Goal: Check status: Check status

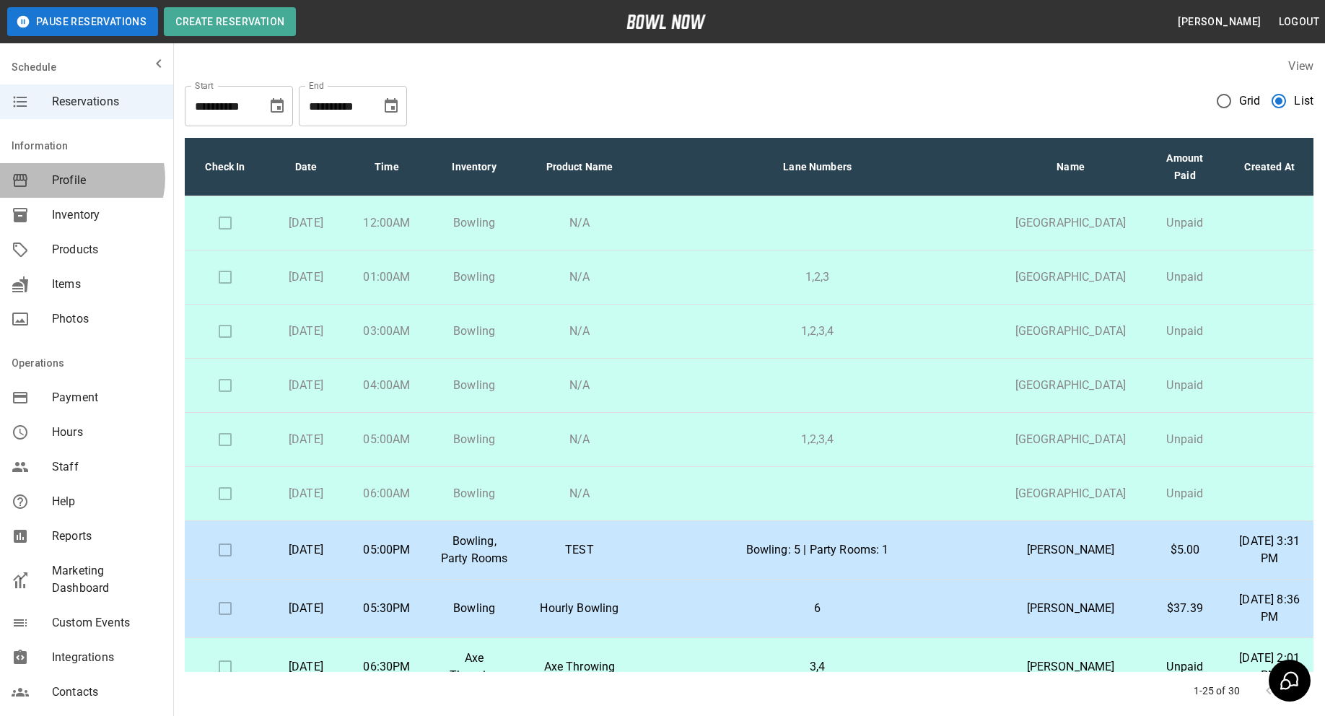
click at [80, 178] on span "Profile" at bounding box center [107, 180] width 110 height 17
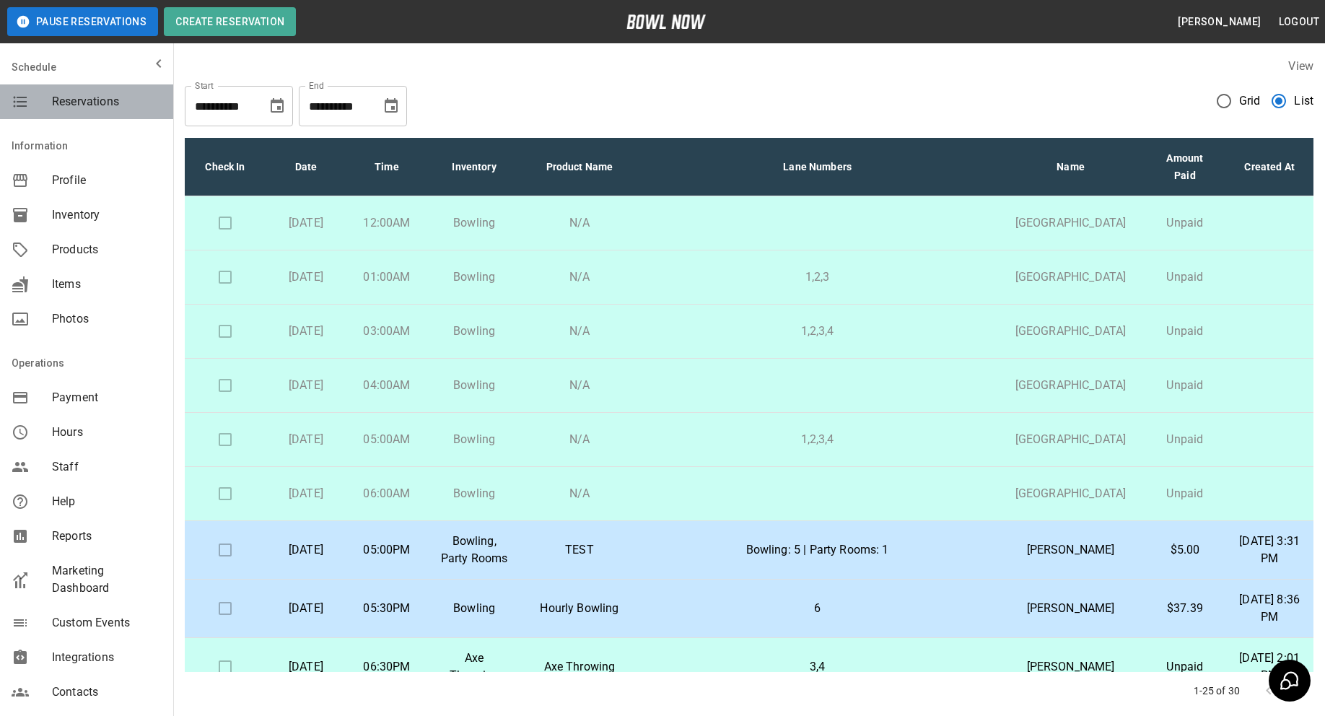
click at [100, 101] on span "Reservations" at bounding box center [107, 101] width 110 height 17
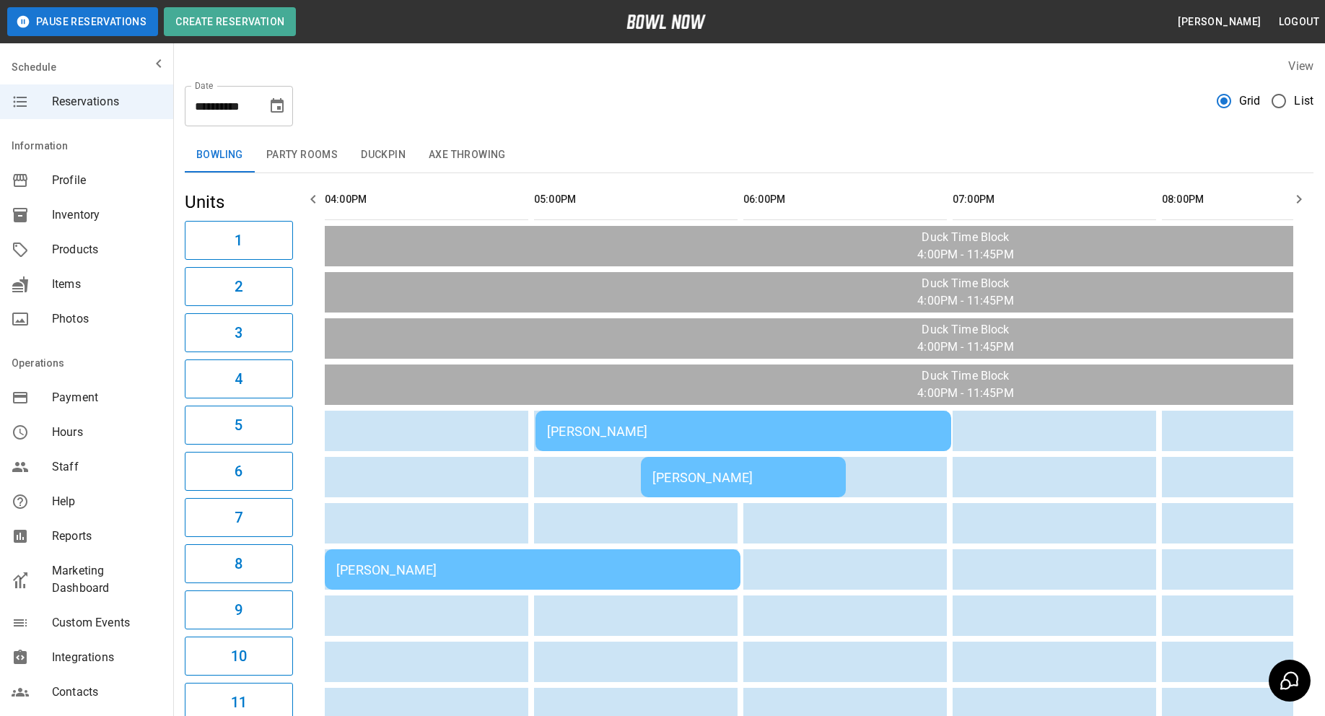
click at [333, 197] on th "sticky table" at bounding box center [348, 199] width 47 height 41
click at [299, 199] on button "button" at bounding box center [313, 199] width 29 height 29
click at [299, 200] on button "button" at bounding box center [313, 199] width 29 height 29
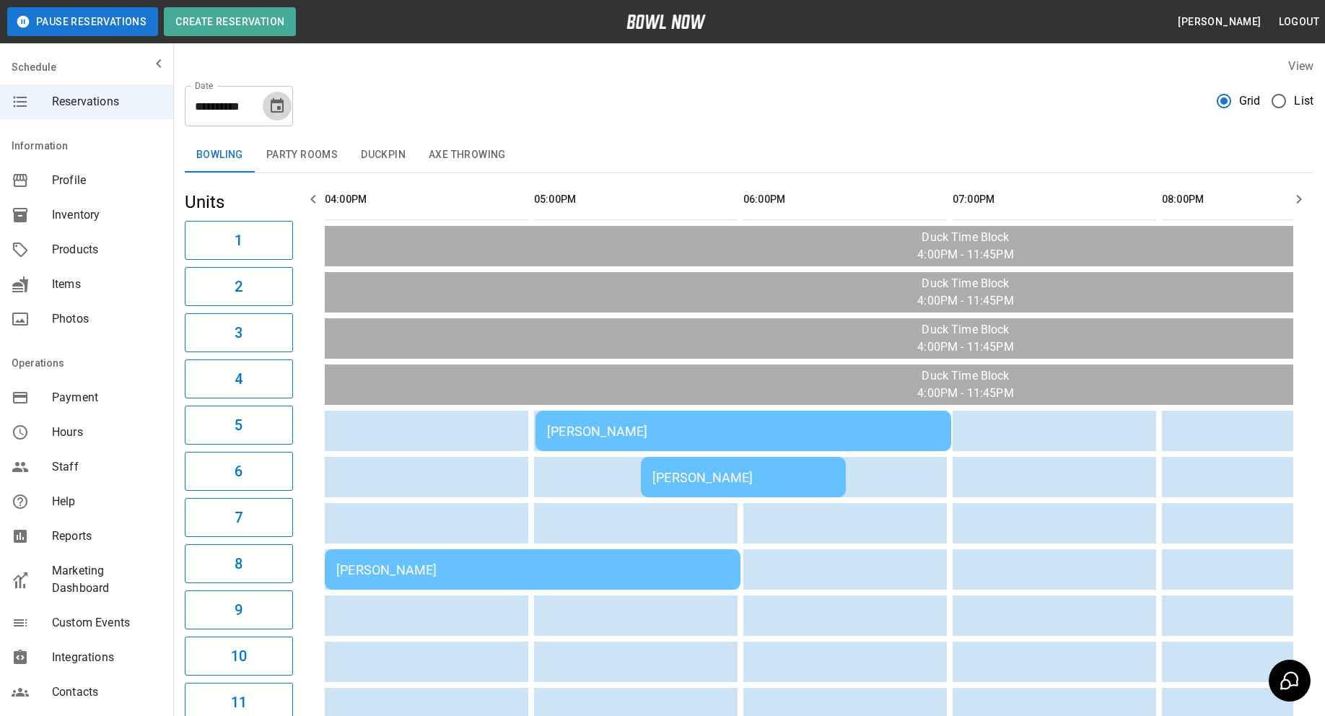
click at [280, 102] on icon "Choose date, selected date is Oct 8, 2025" at bounding box center [277, 105] width 13 height 14
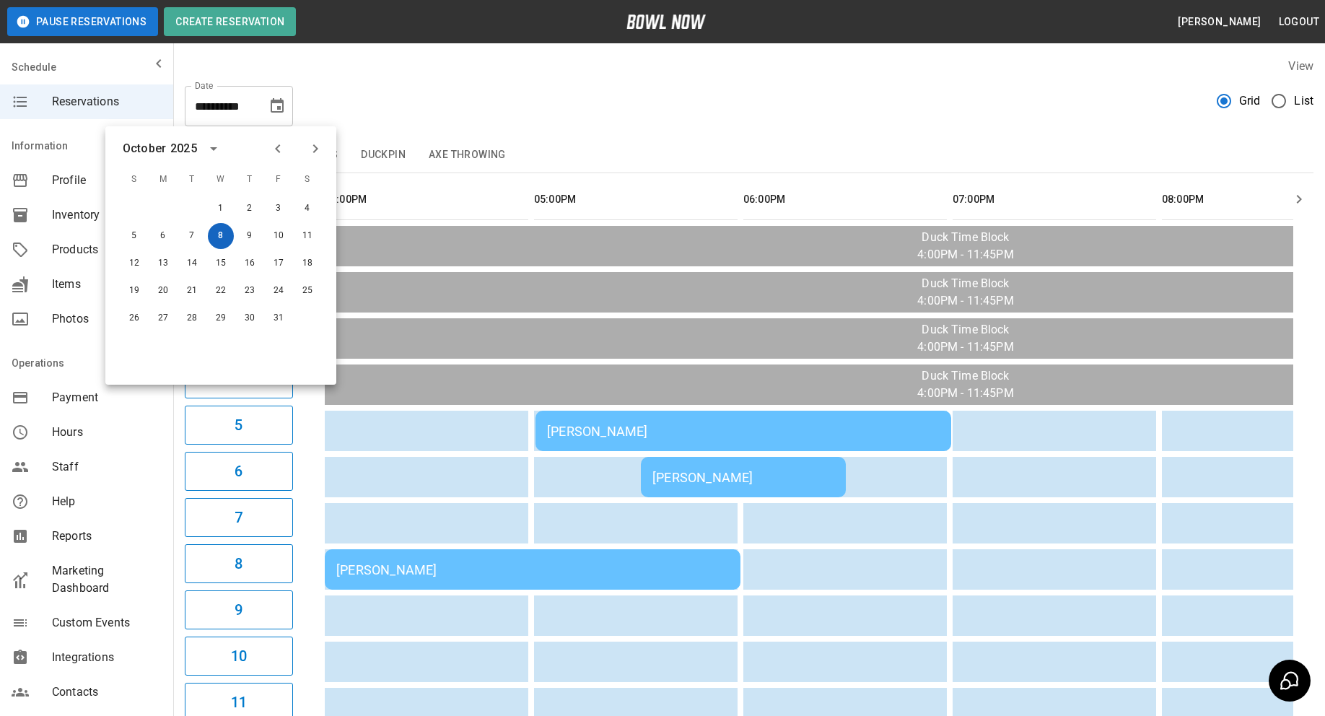
click at [226, 237] on button "8" at bounding box center [221, 236] width 26 height 26
click at [685, 113] on div "**********" at bounding box center [749, 100] width 1128 height 52
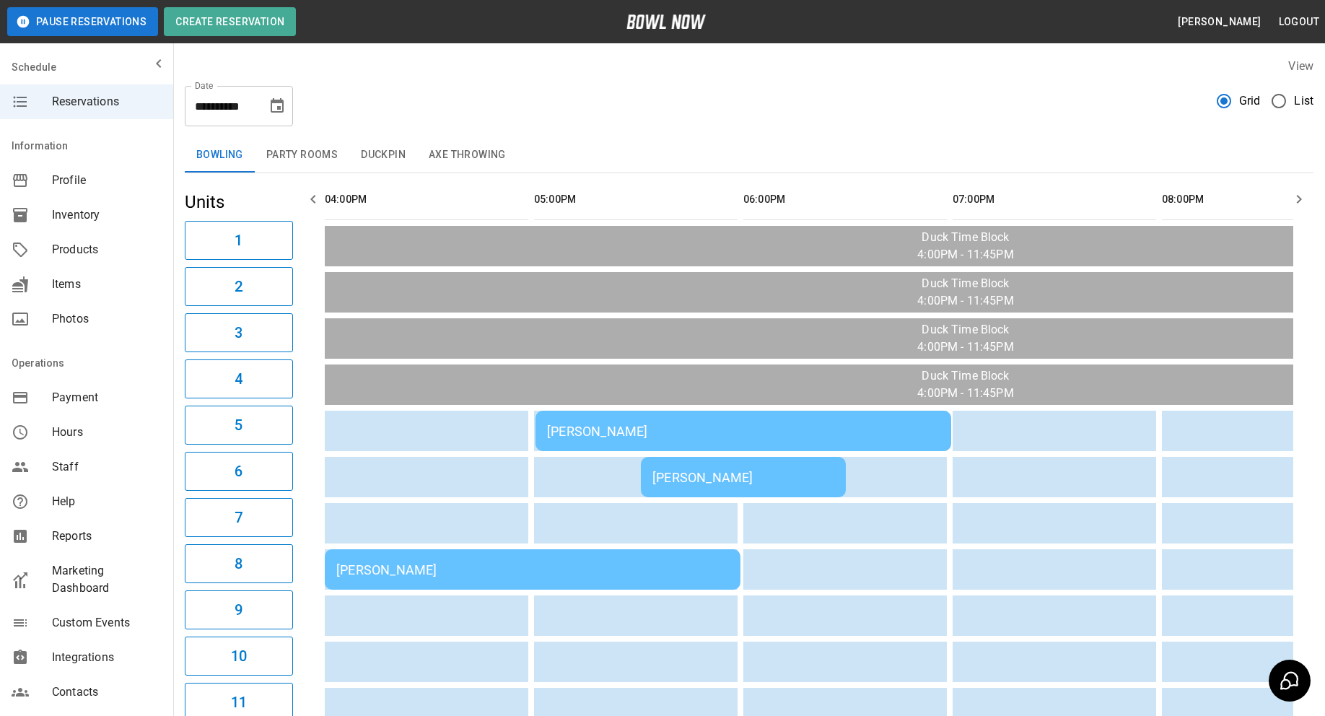
click at [656, 425] on div "[PERSON_NAME]" at bounding box center [743, 430] width 392 height 15
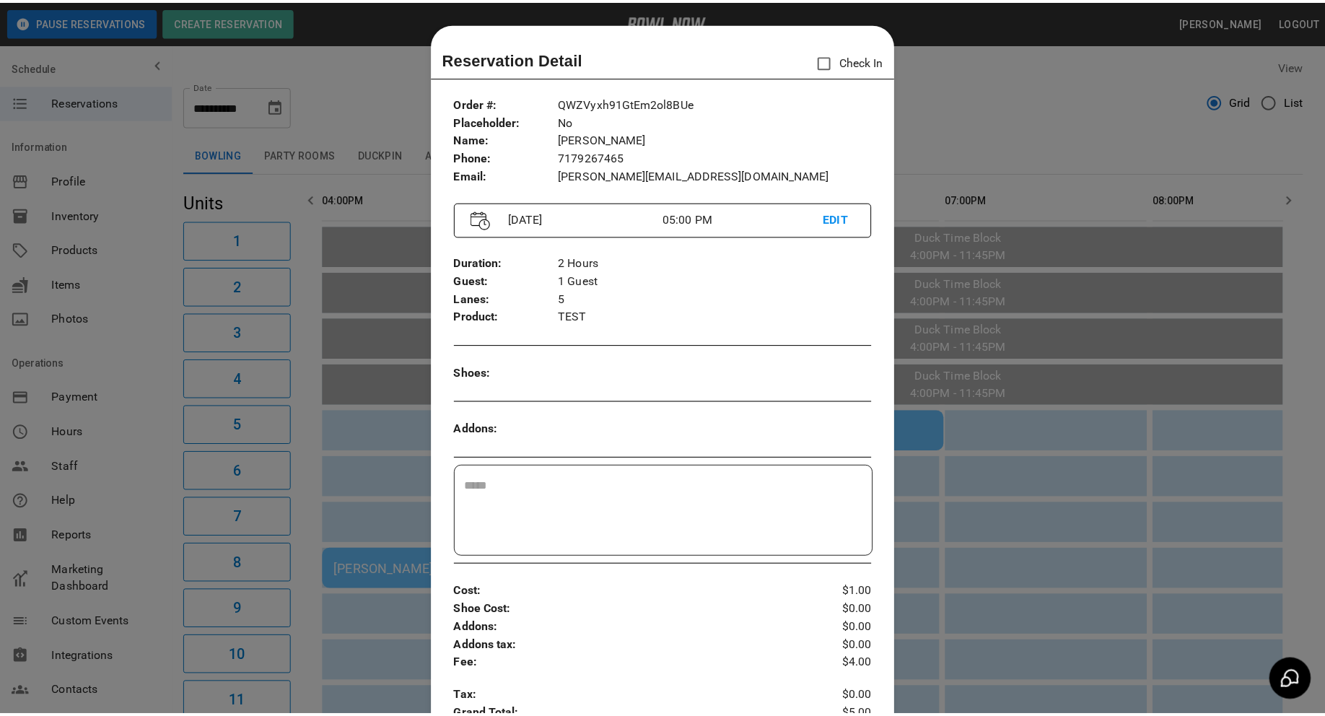
scroll to position [23, 0]
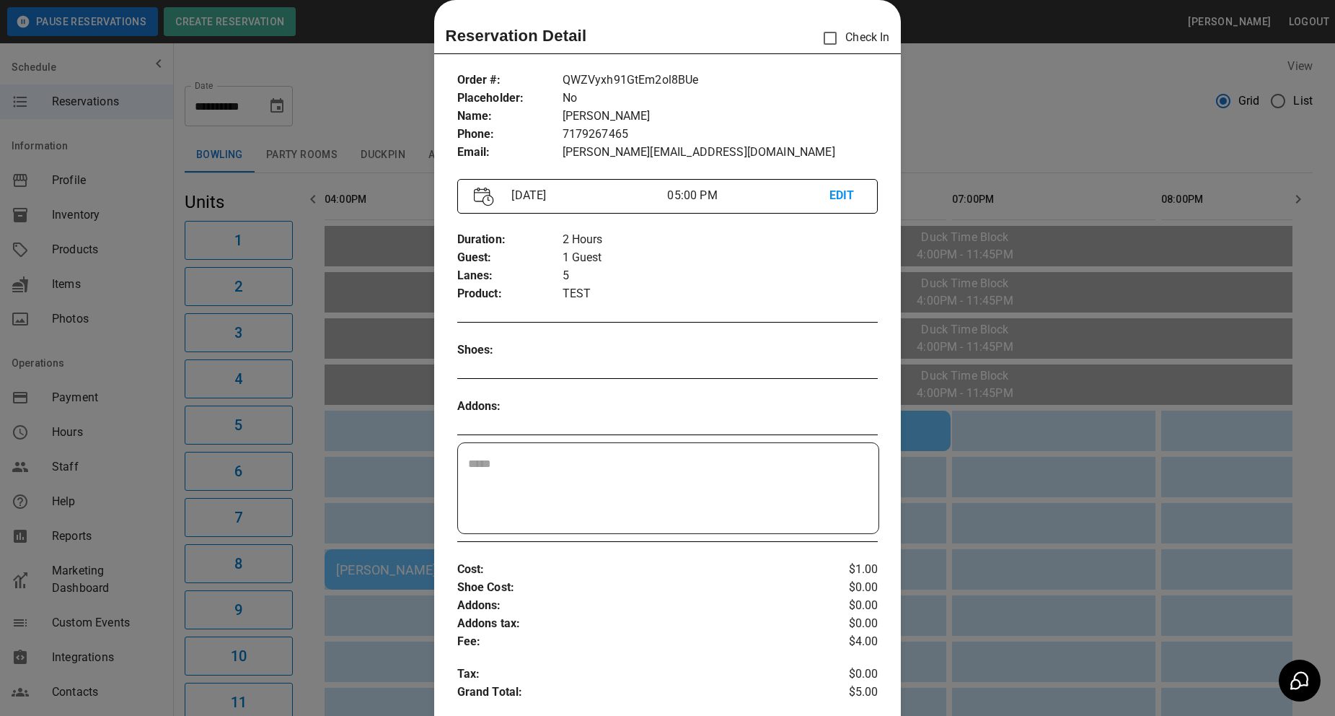
click at [1058, 133] on div at bounding box center [667, 358] width 1335 height 716
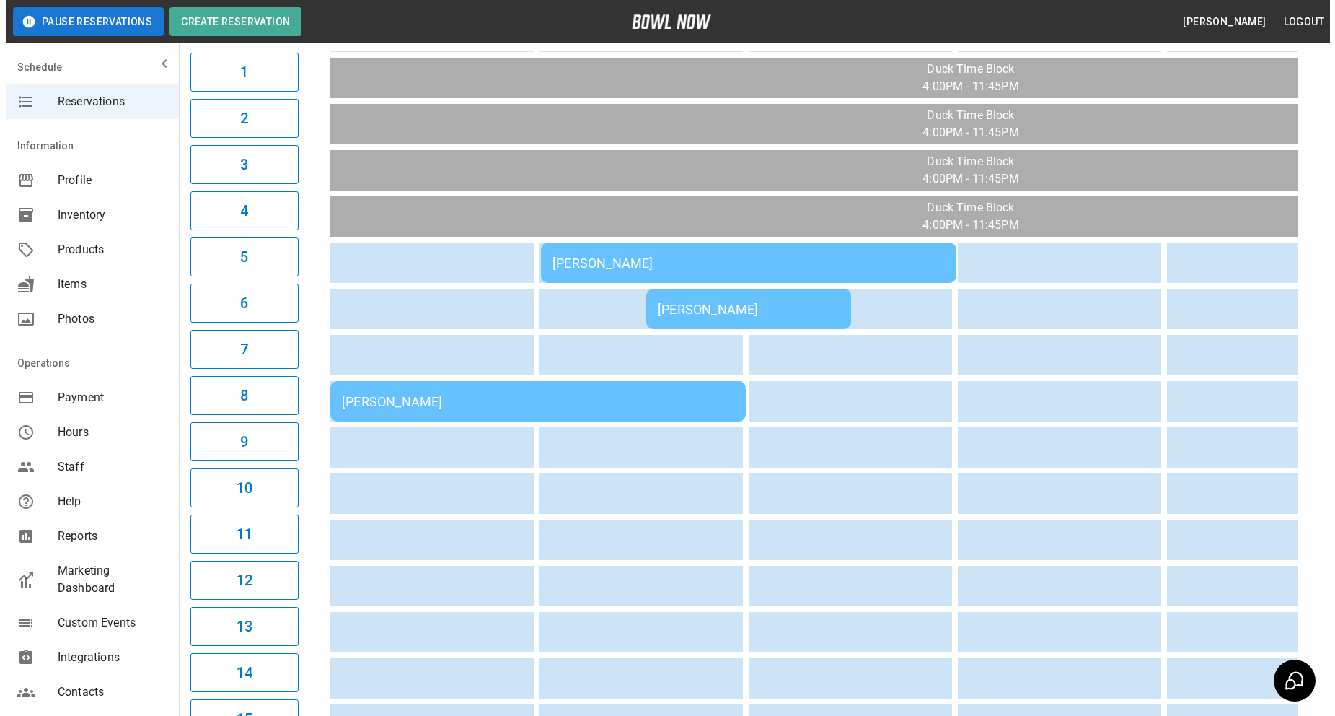
scroll to position [72, 0]
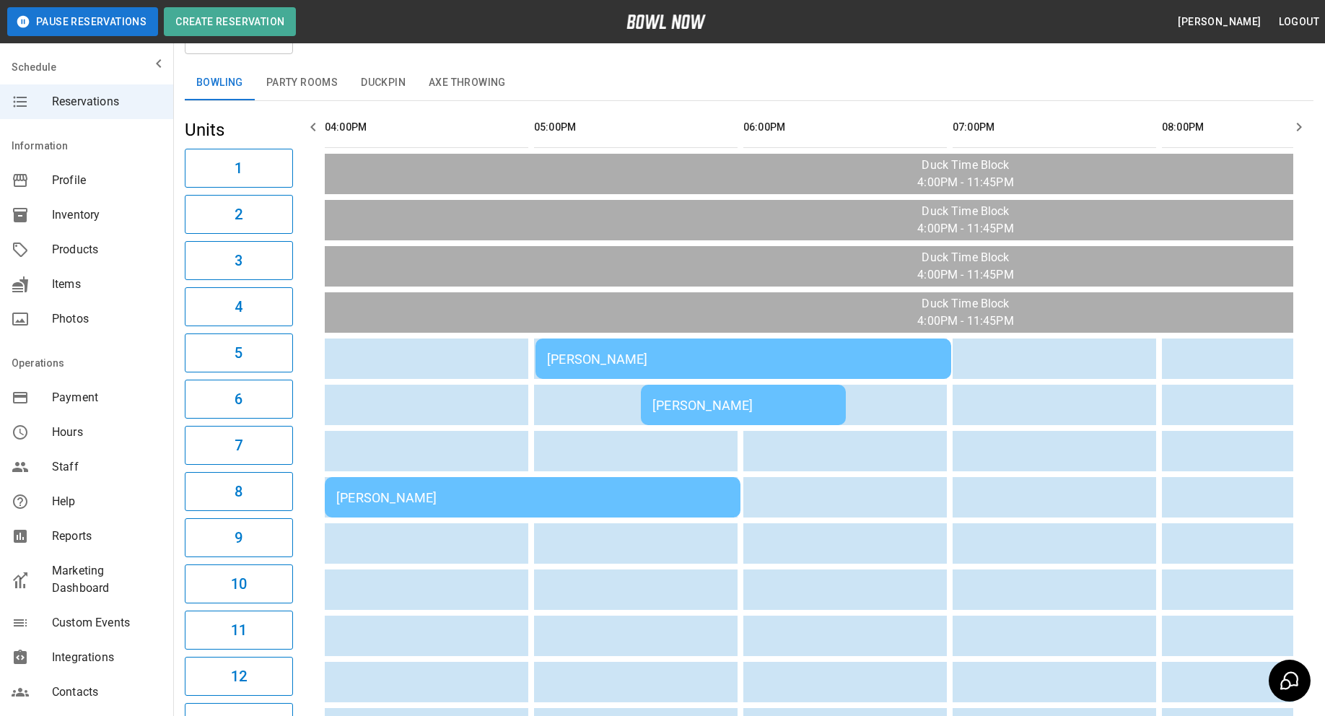
click at [434, 501] on div "[PERSON_NAME]" at bounding box center [532, 497] width 392 height 15
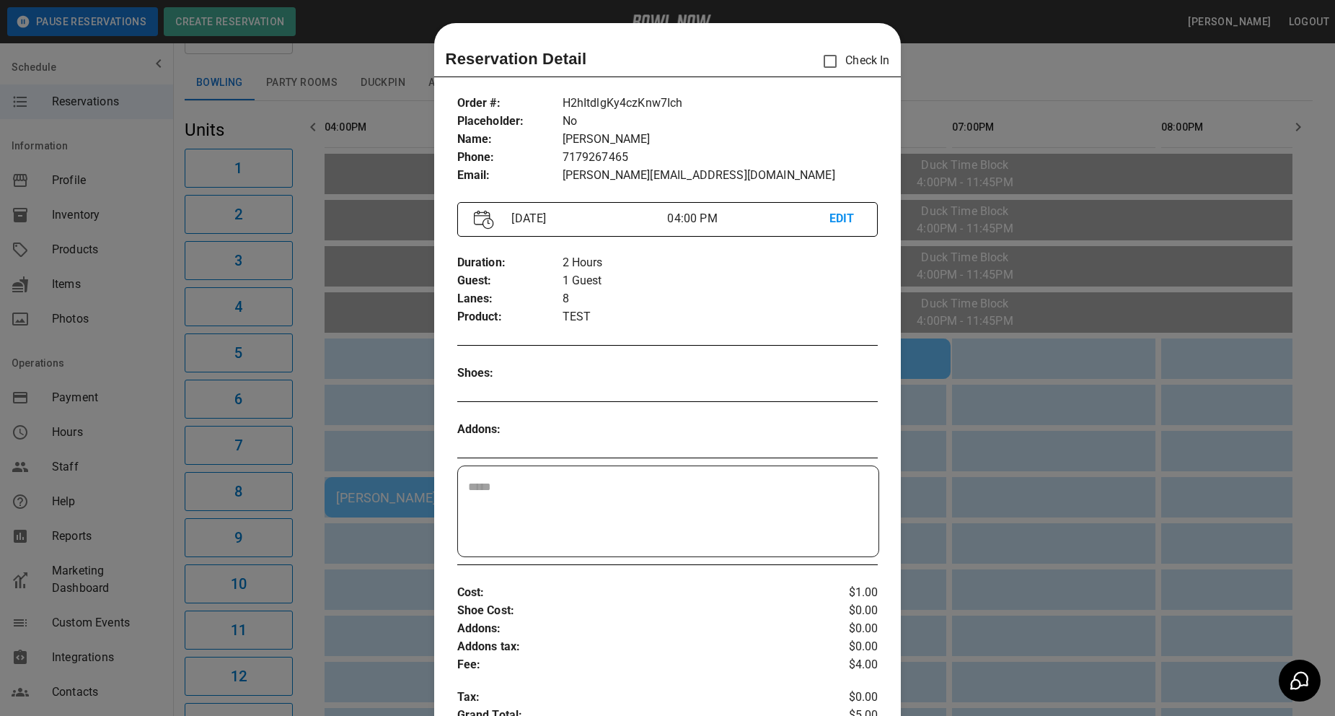
scroll to position [23, 0]
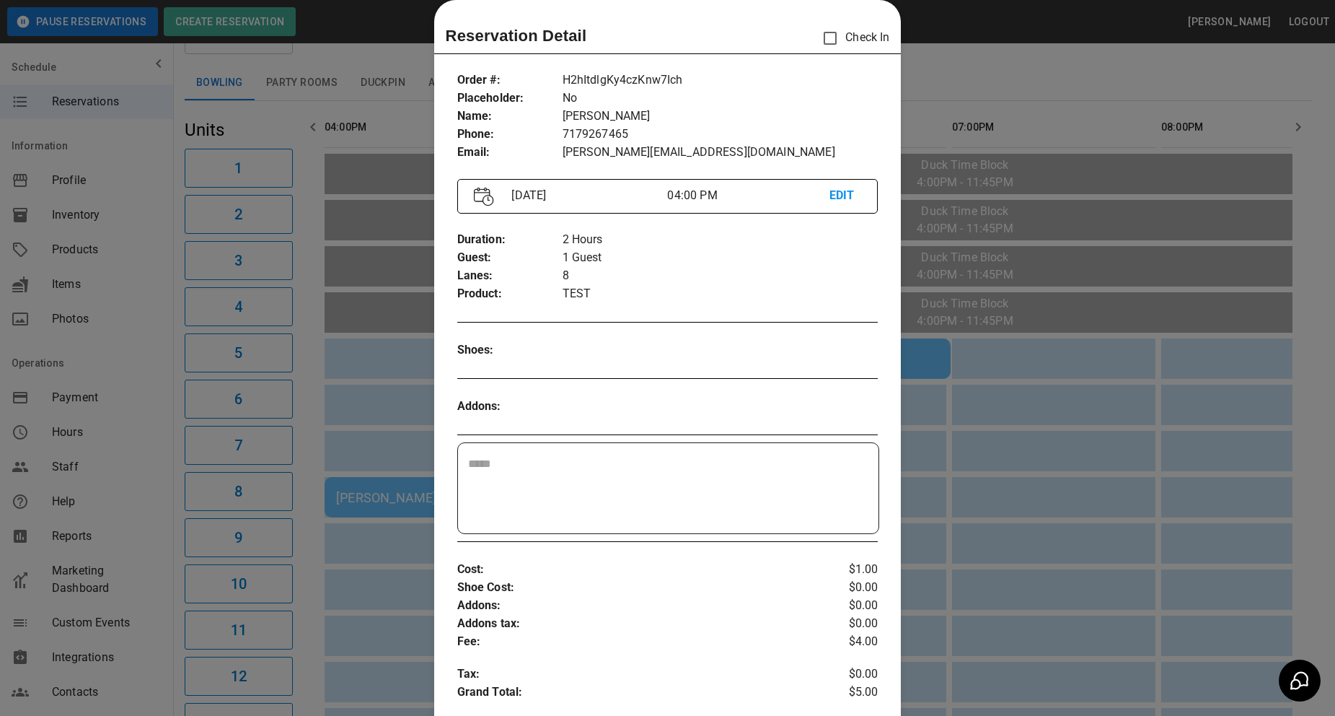
click at [1114, 366] on div at bounding box center [667, 358] width 1335 height 716
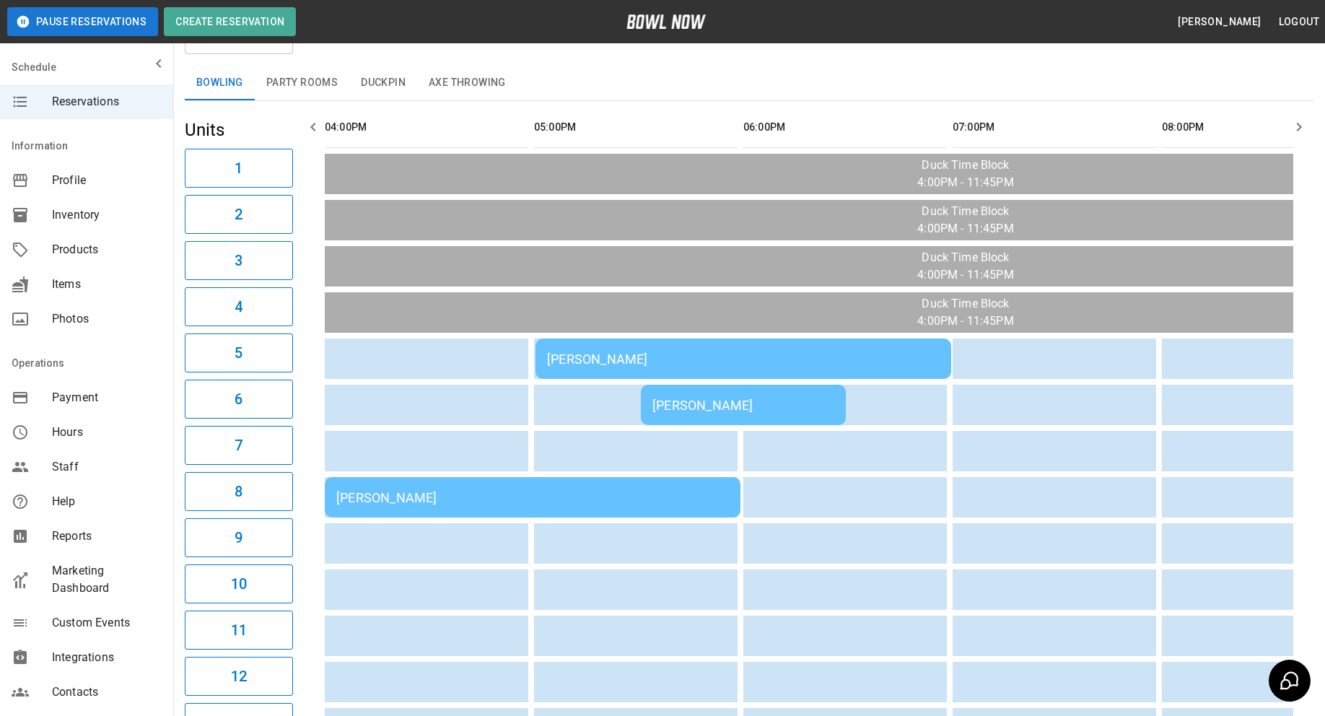
click at [725, 403] on div "[PERSON_NAME]" at bounding box center [743, 405] width 182 height 15
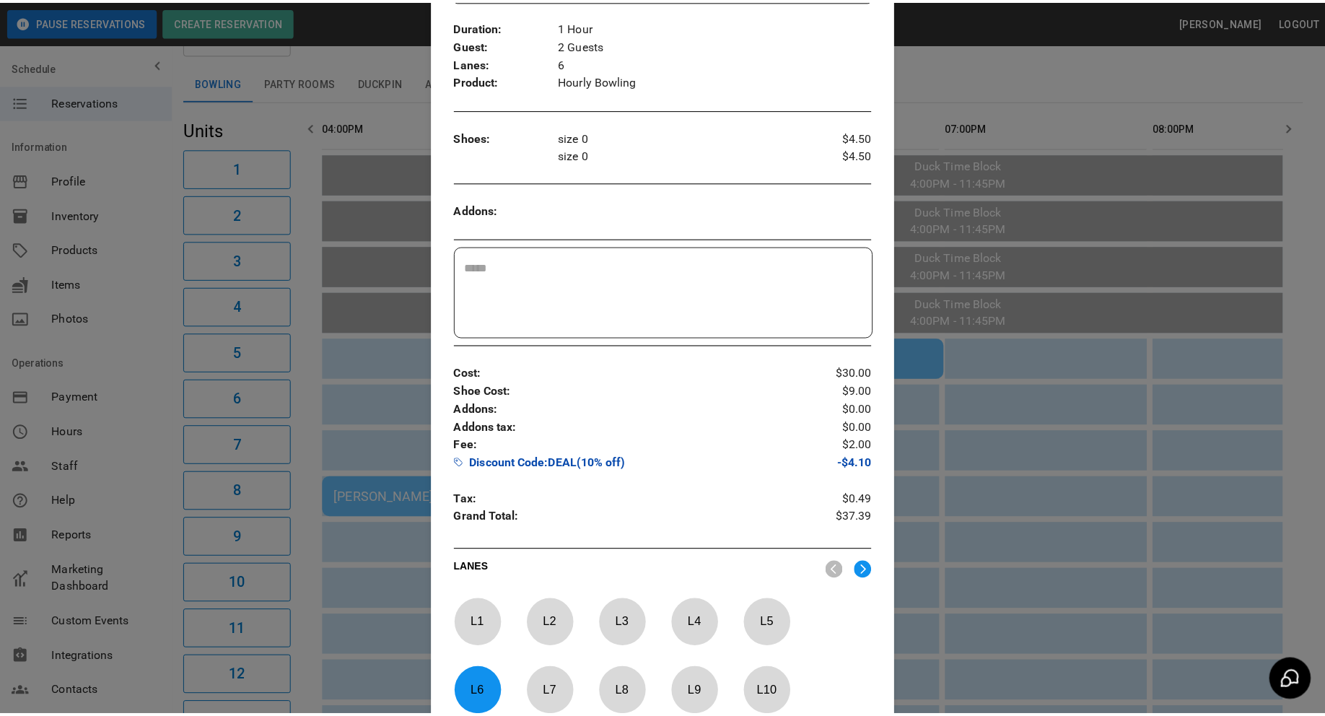
scroll to position [240, 0]
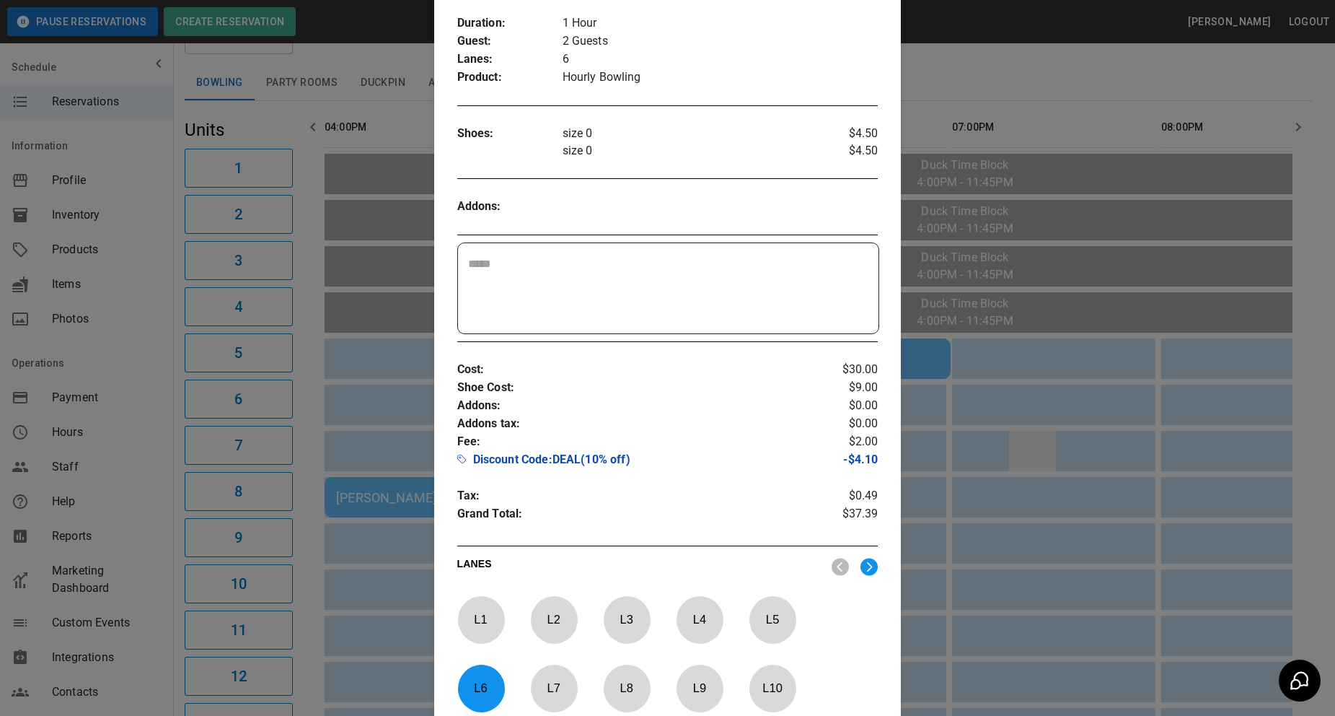
drag, startPoint x: 1063, startPoint y: 457, endPoint x: 1035, endPoint y: 446, distance: 30.1
click at [1063, 456] on div at bounding box center [667, 358] width 1335 height 716
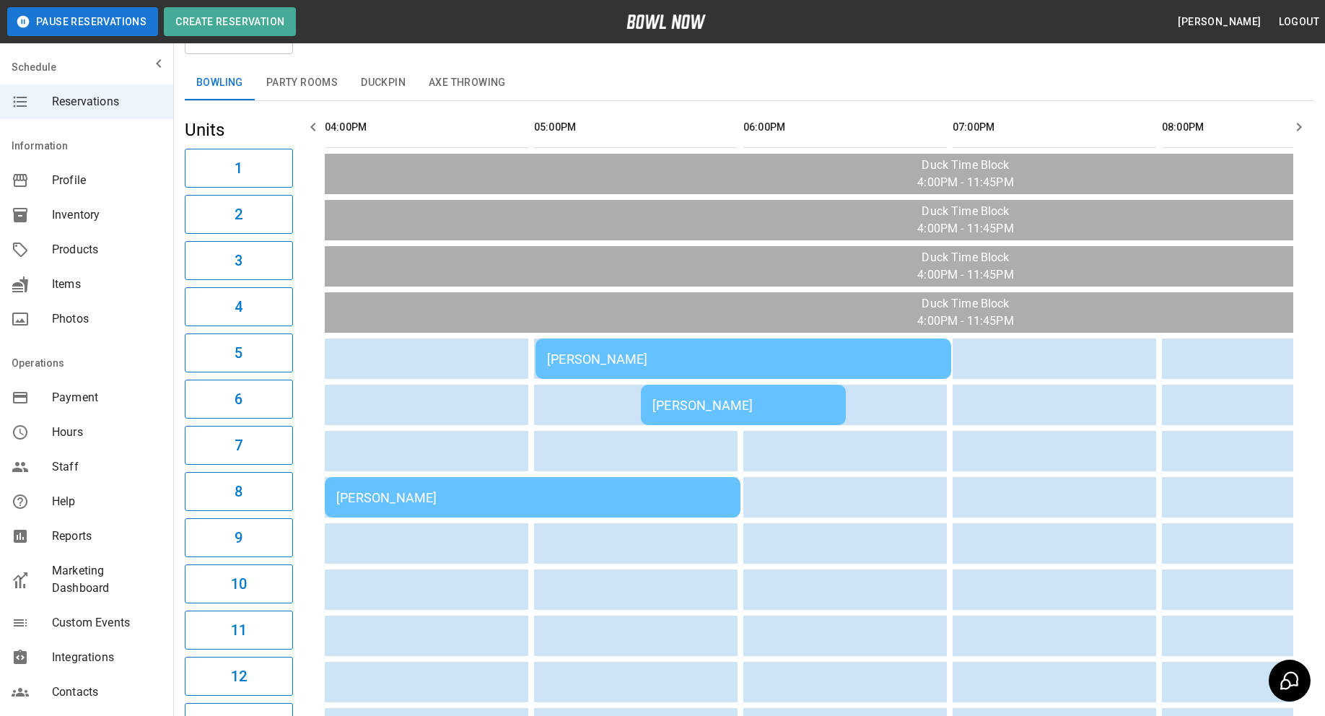
click at [1304, 116] on button "button" at bounding box center [1298, 127] width 29 height 29
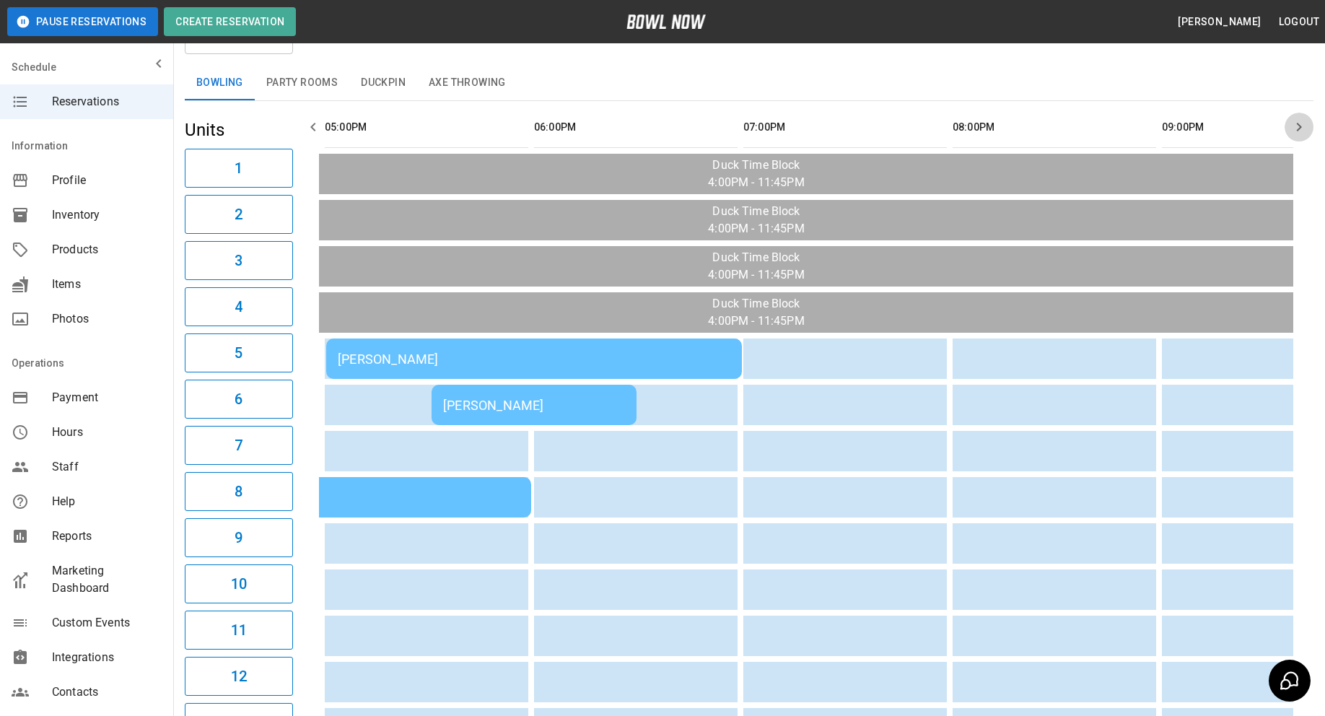
click at [1304, 116] on button "button" at bounding box center [1298, 127] width 29 height 29
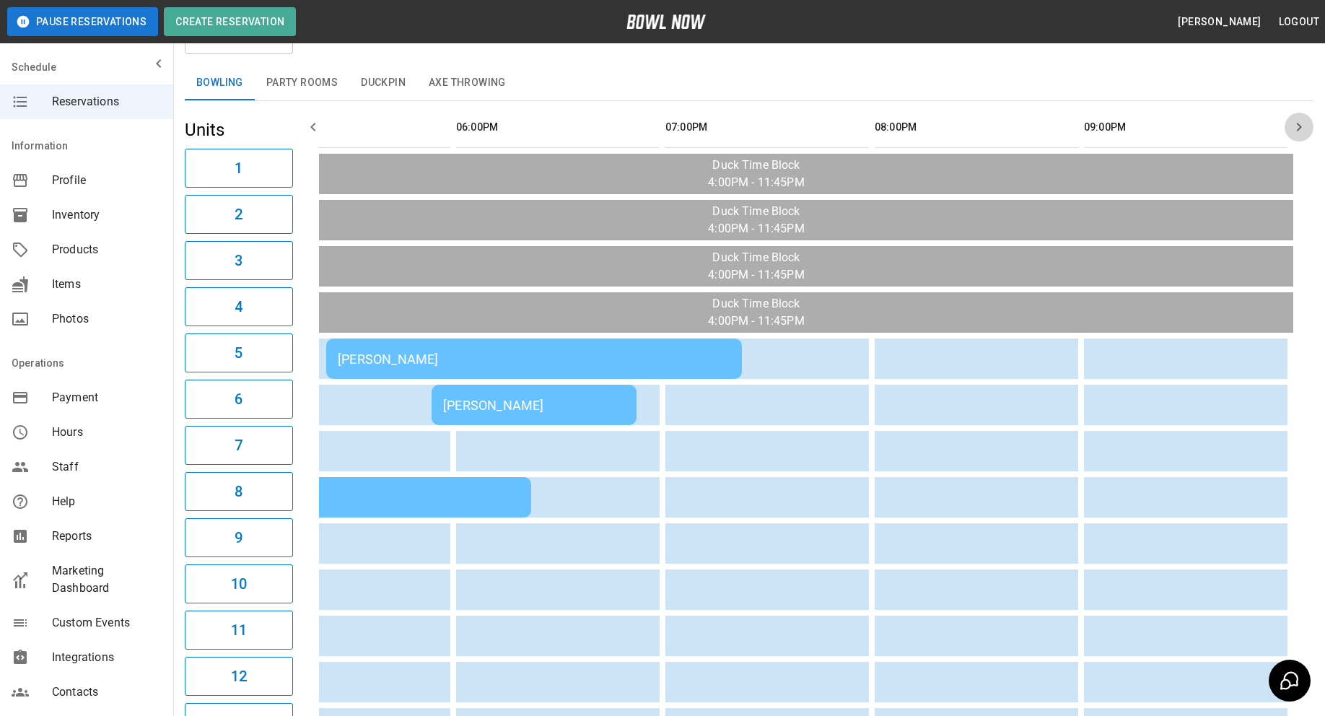
scroll to position [0, 296]
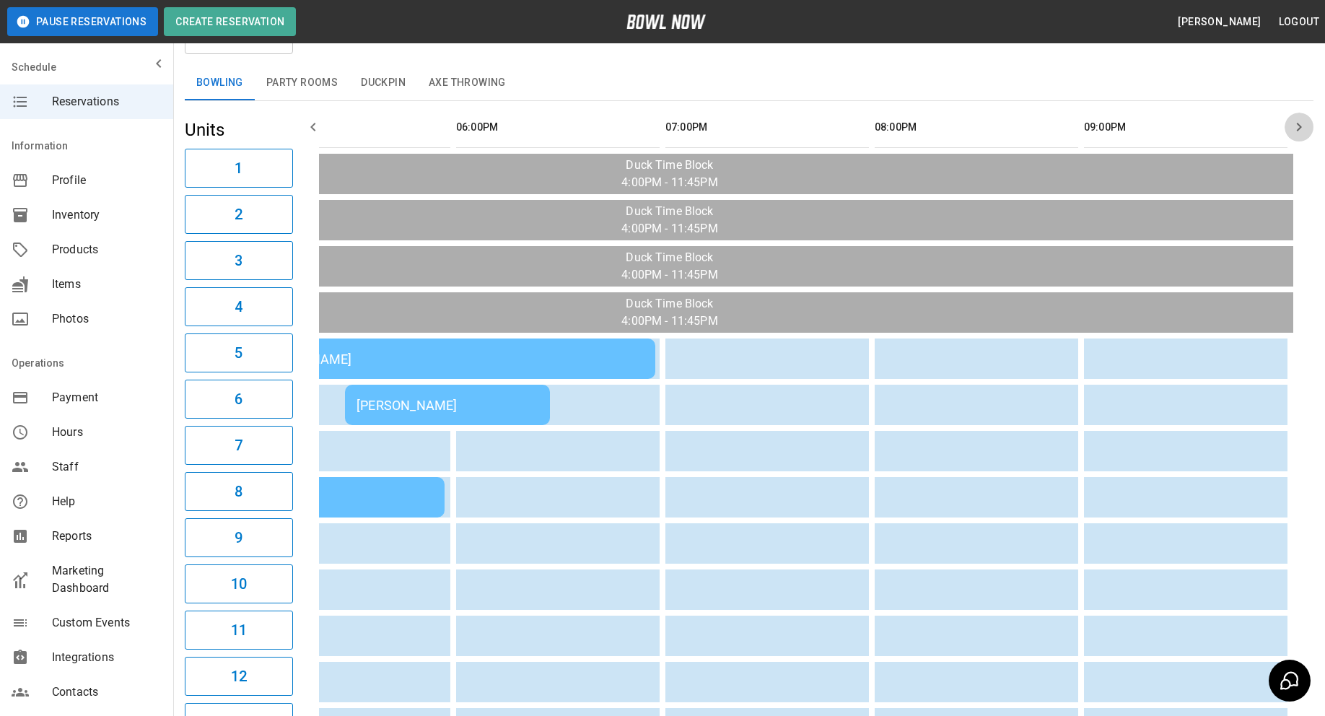
click at [1304, 117] on button "button" at bounding box center [1298, 127] width 29 height 29
click at [1304, 118] on icon "button" at bounding box center [1298, 126] width 17 height 17
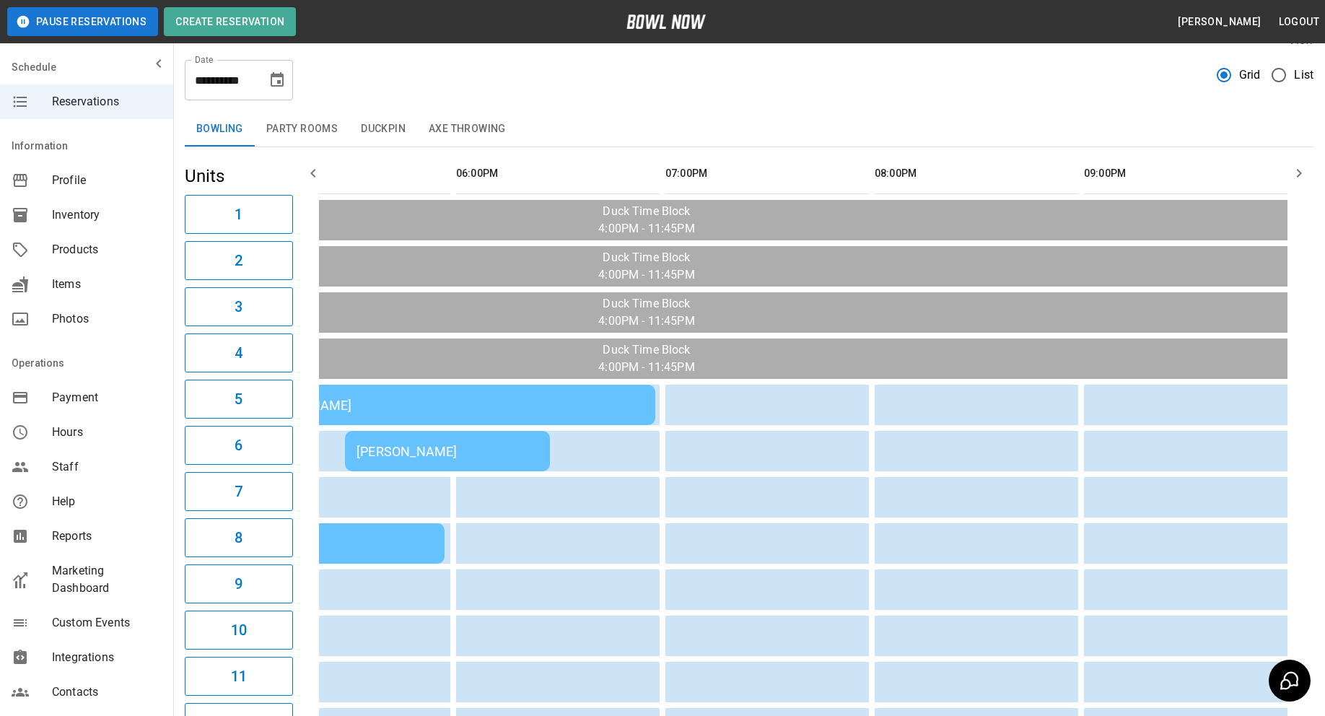
scroll to position [0, 0]
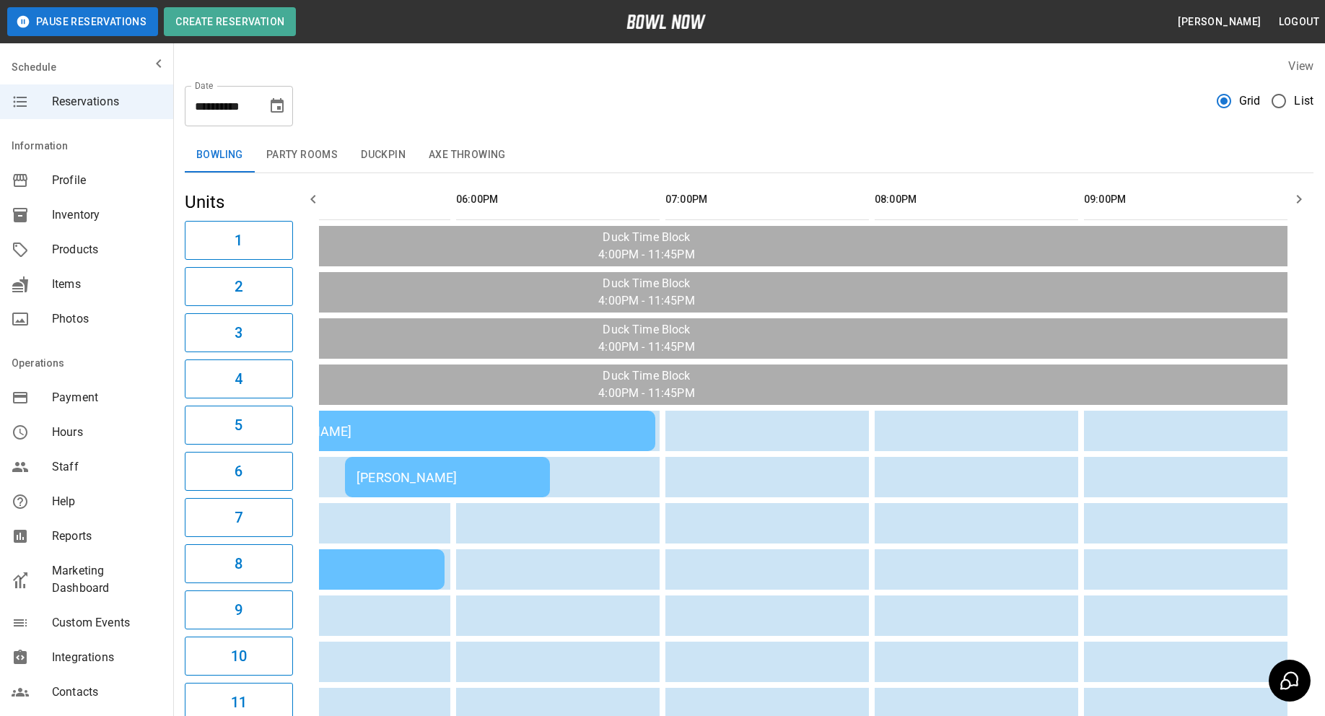
click at [960, 96] on div "**********" at bounding box center [749, 100] width 1128 height 52
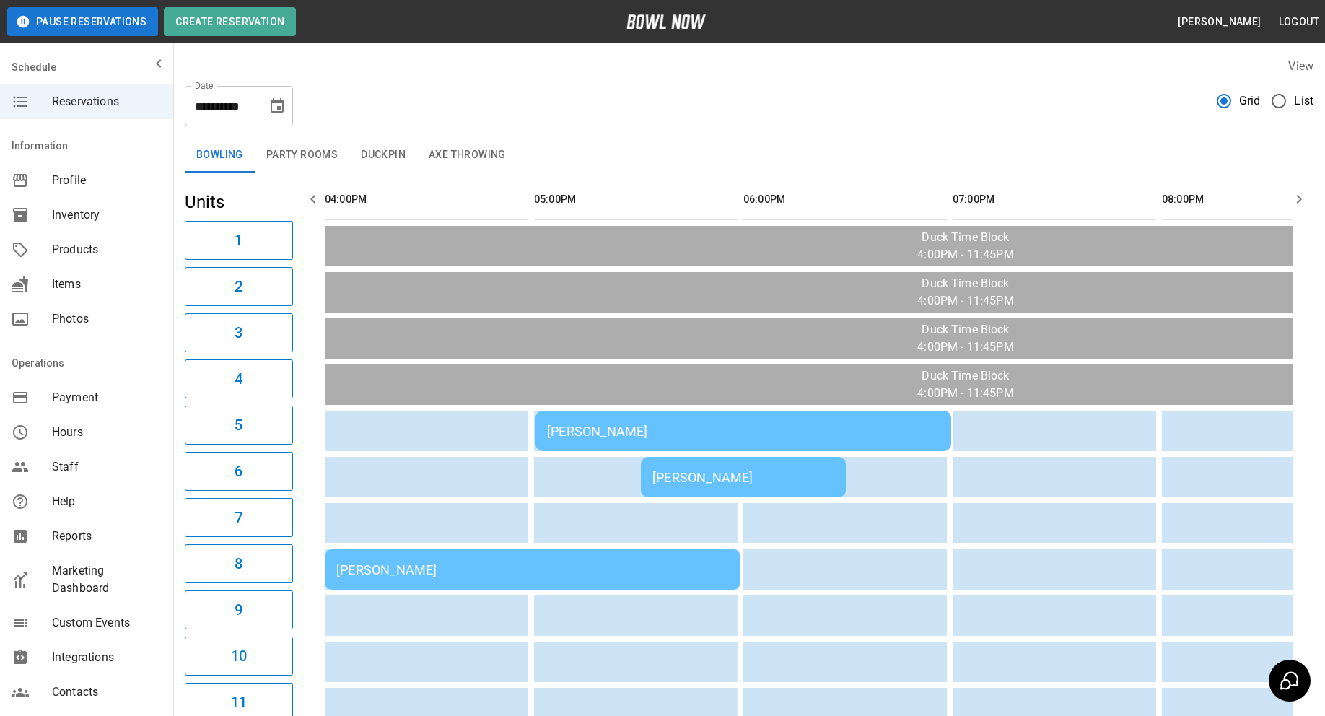
click at [636, 565] on div "[PERSON_NAME]" at bounding box center [532, 569] width 392 height 15
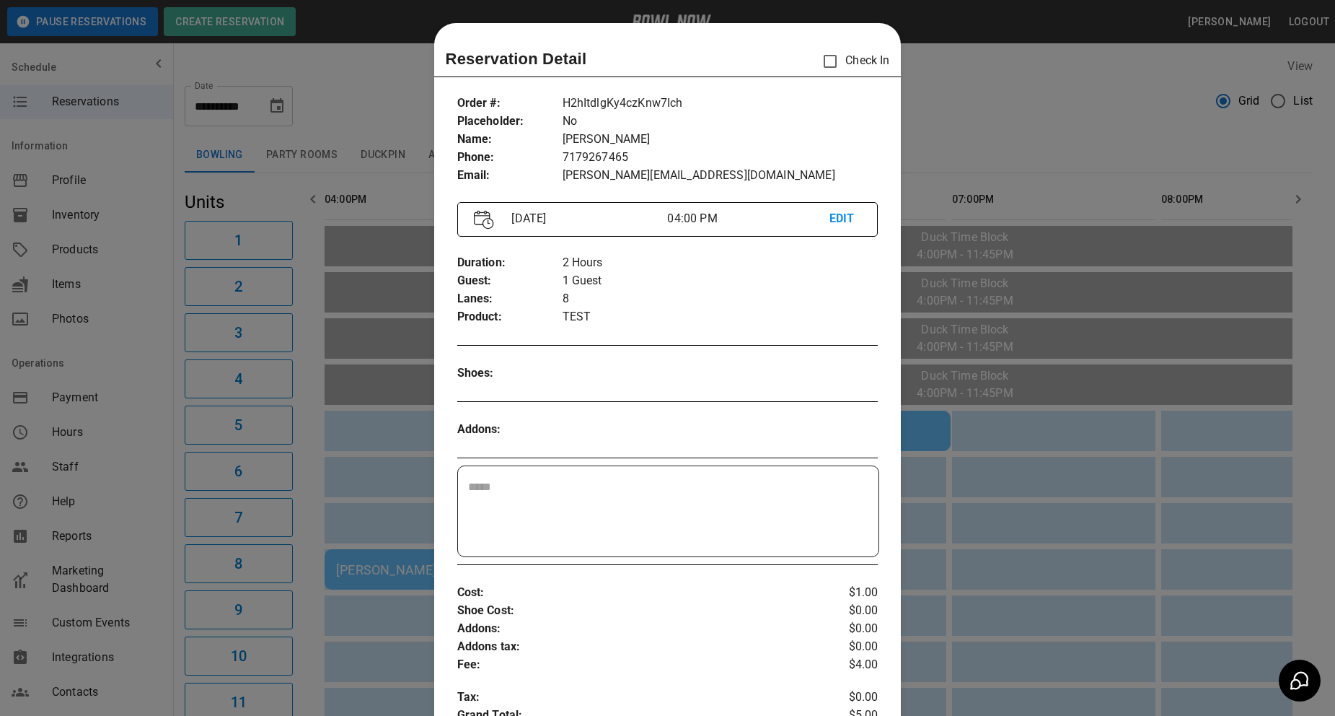
scroll to position [23, 0]
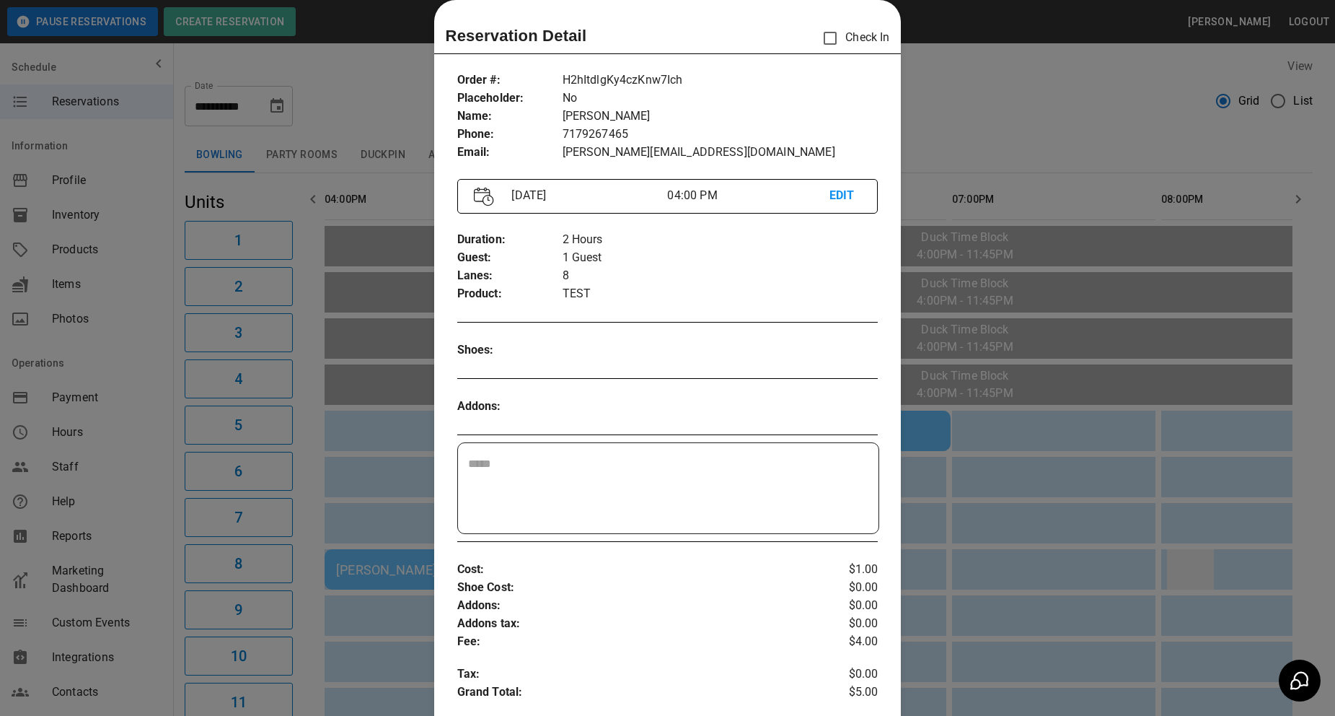
click at [1217, 554] on div at bounding box center [667, 358] width 1335 height 716
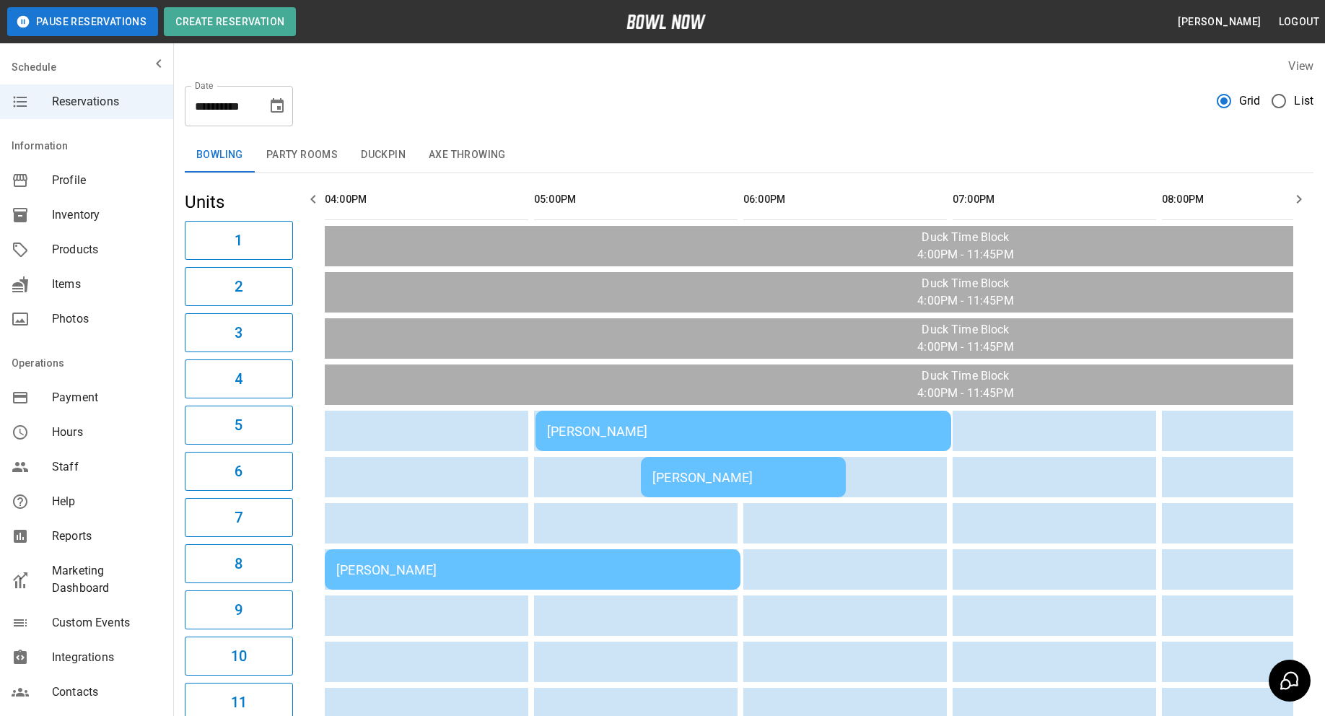
click at [698, 555] on td "[PERSON_NAME]" at bounding box center [533, 569] width 416 height 40
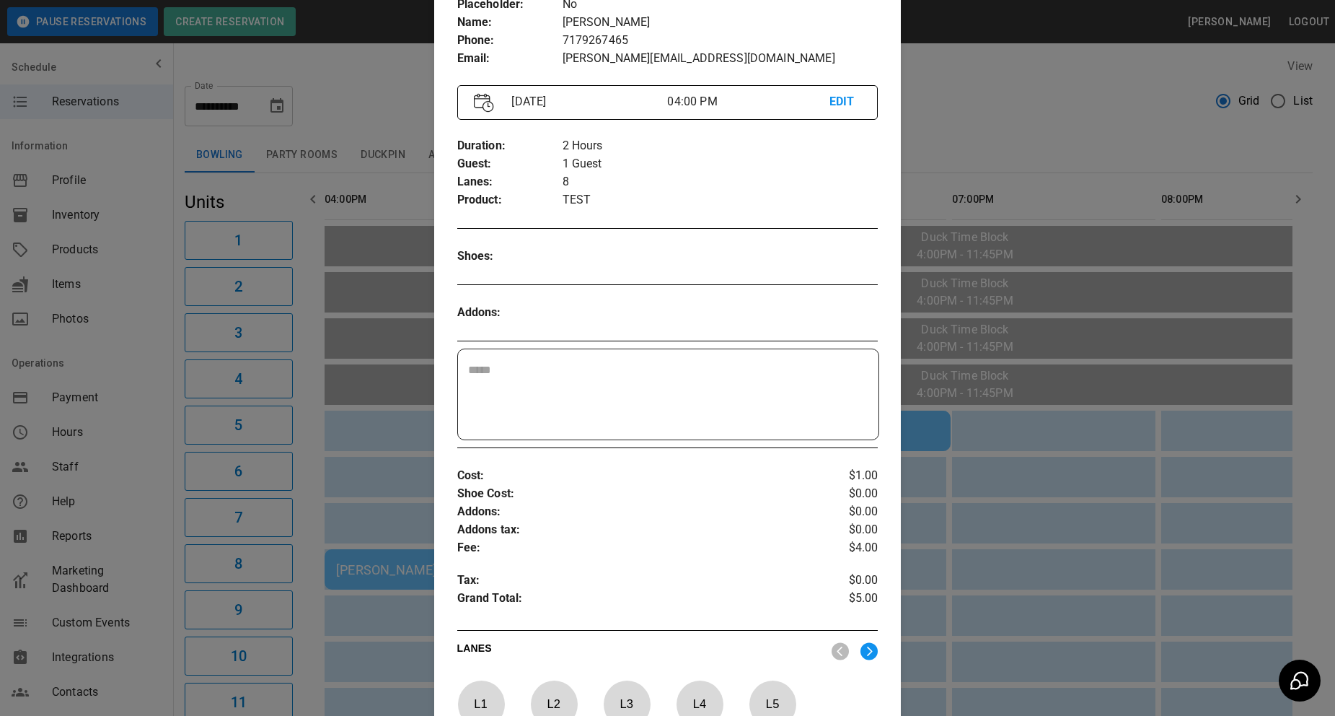
scroll to position [95, 0]
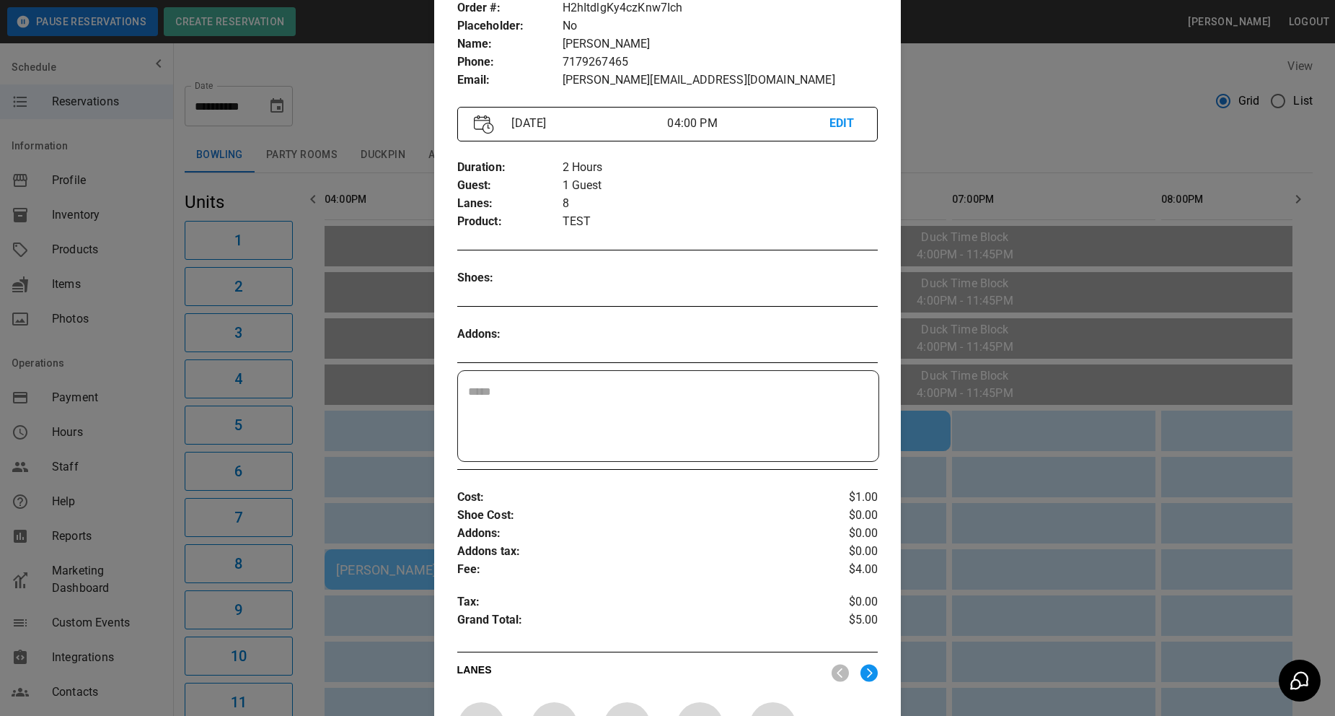
click at [1227, 480] on div at bounding box center [667, 358] width 1335 height 716
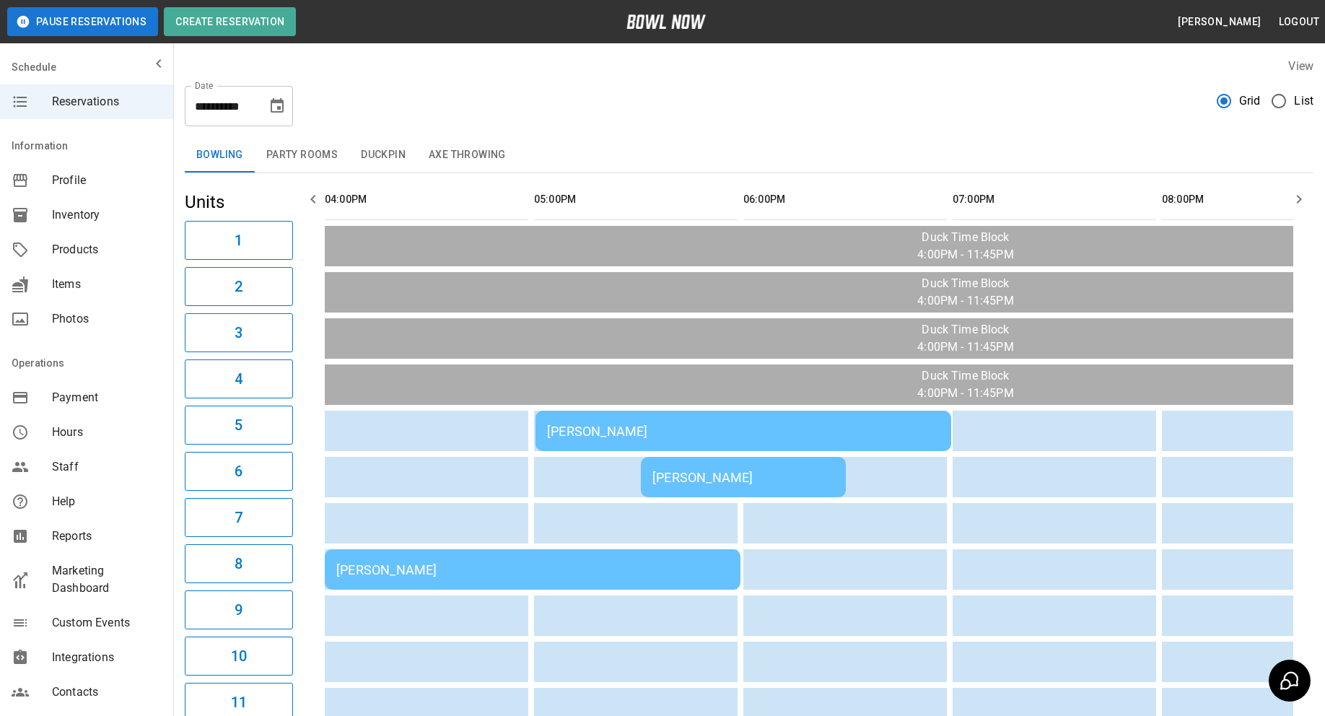
click at [821, 434] on div "[PERSON_NAME]" at bounding box center [743, 430] width 392 height 15
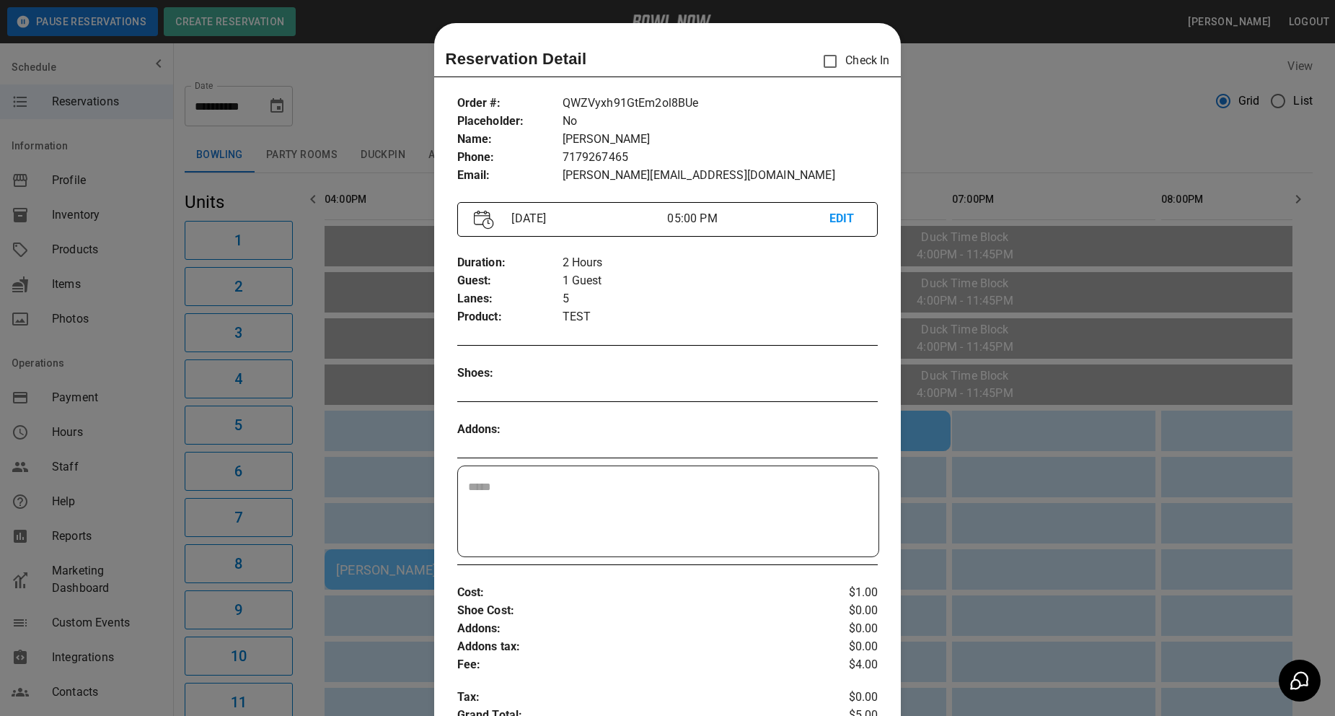
scroll to position [23, 0]
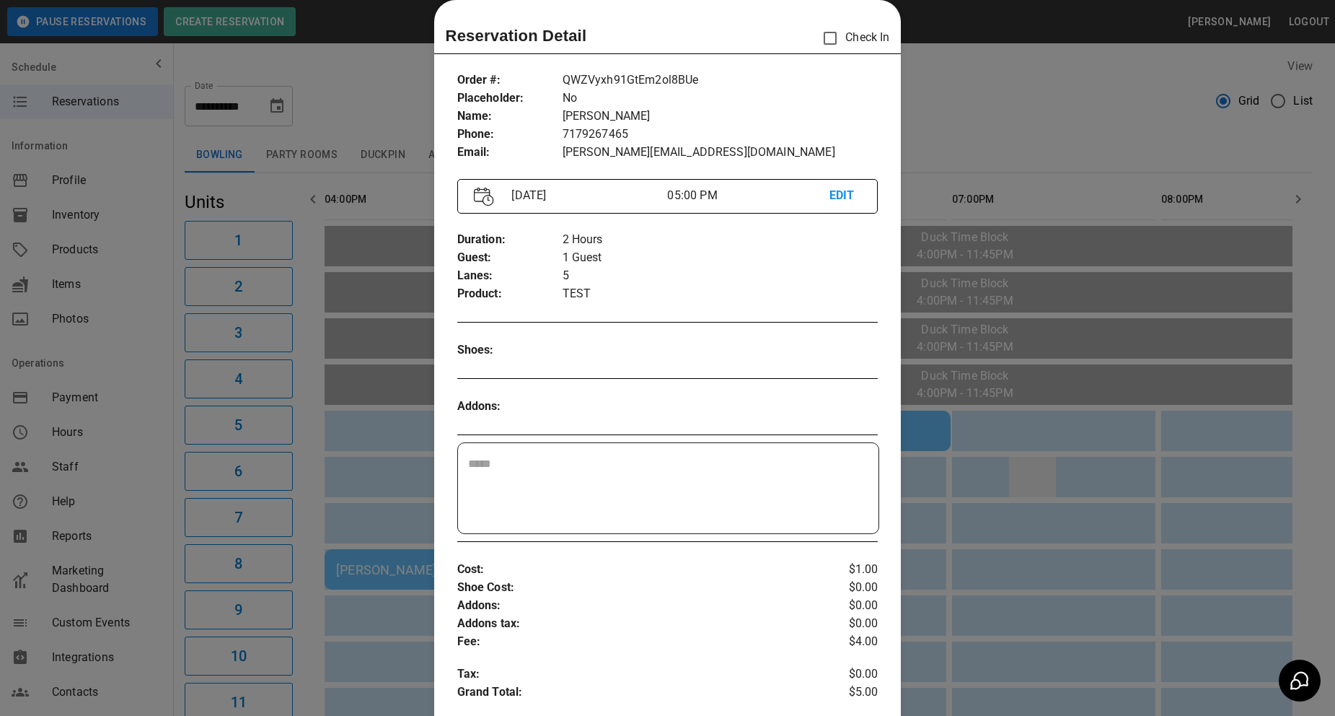
click at [1022, 470] on div at bounding box center [667, 358] width 1335 height 716
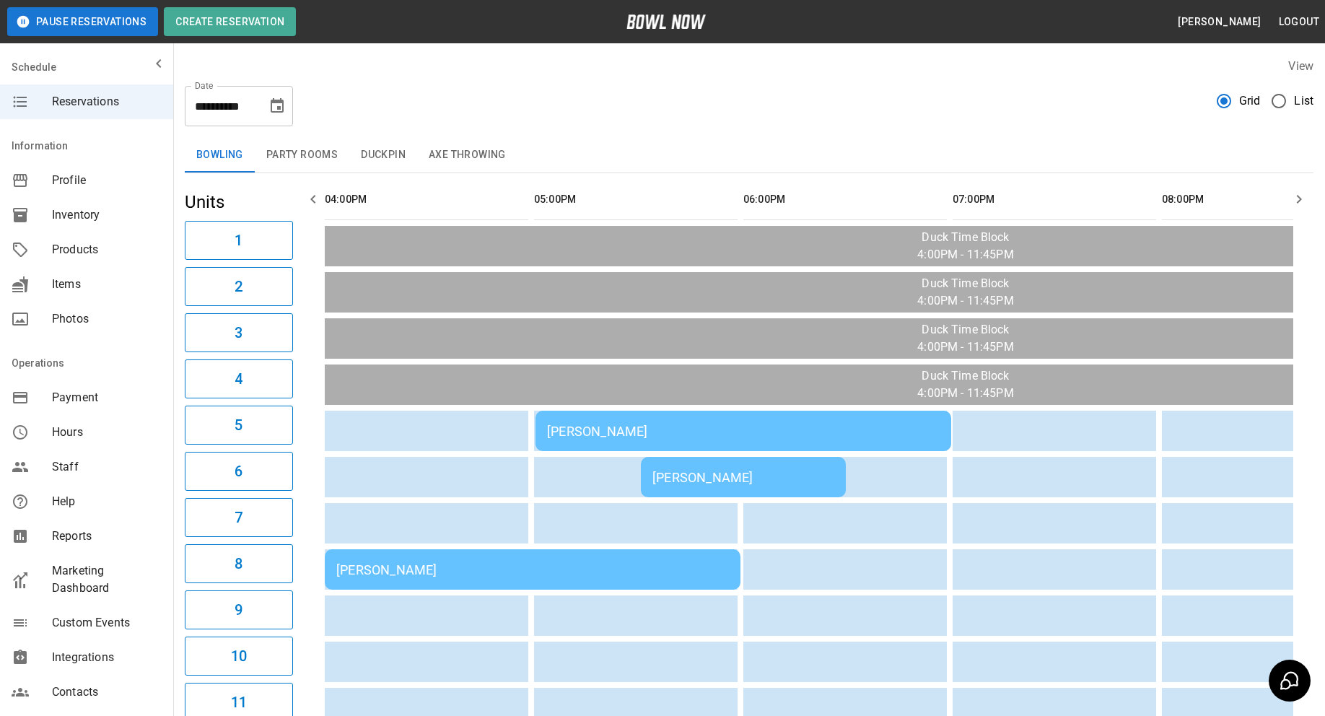
click at [818, 463] on td "[PERSON_NAME]" at bounding box center [743, 477] width 205 height 40
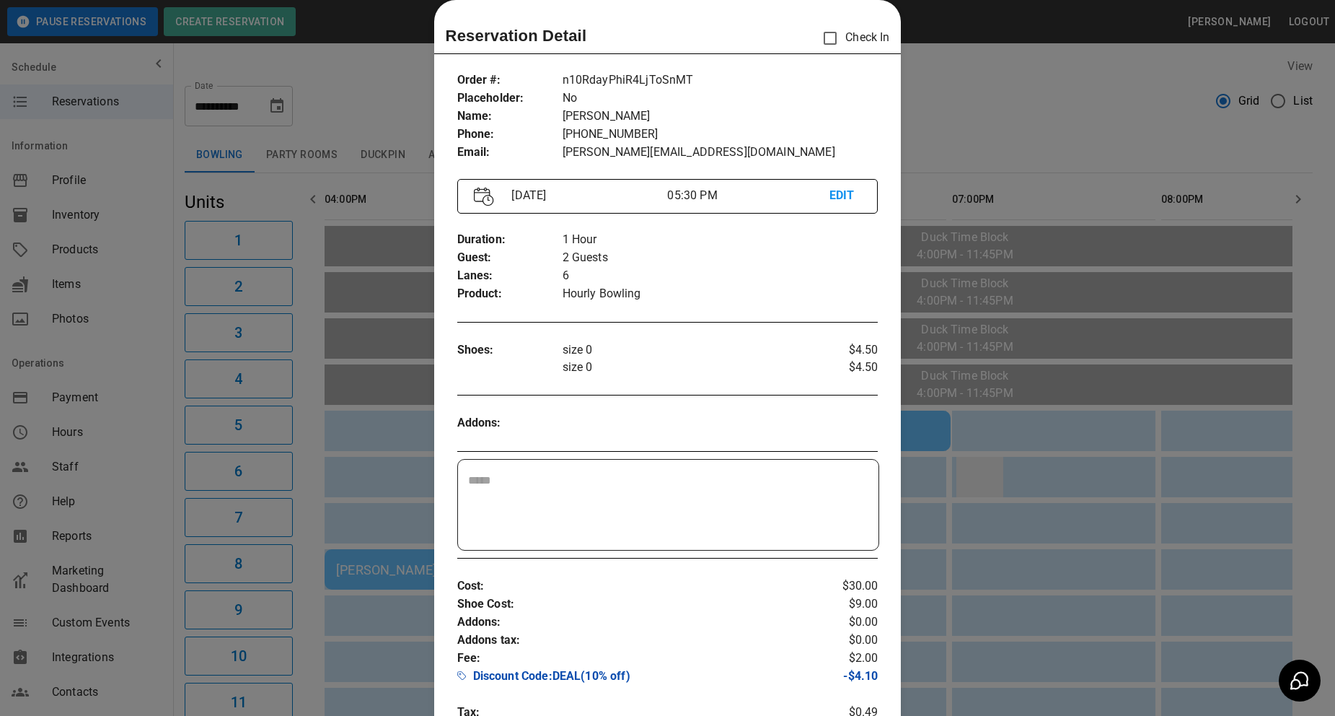
drag, startPoint x: 993, startPoint y: 471, endPoint x: 1003, endPoint y: 476, distance: 11.3
click at [1003, 476] on div at bounding box center [667, 358] width 1335 height 716
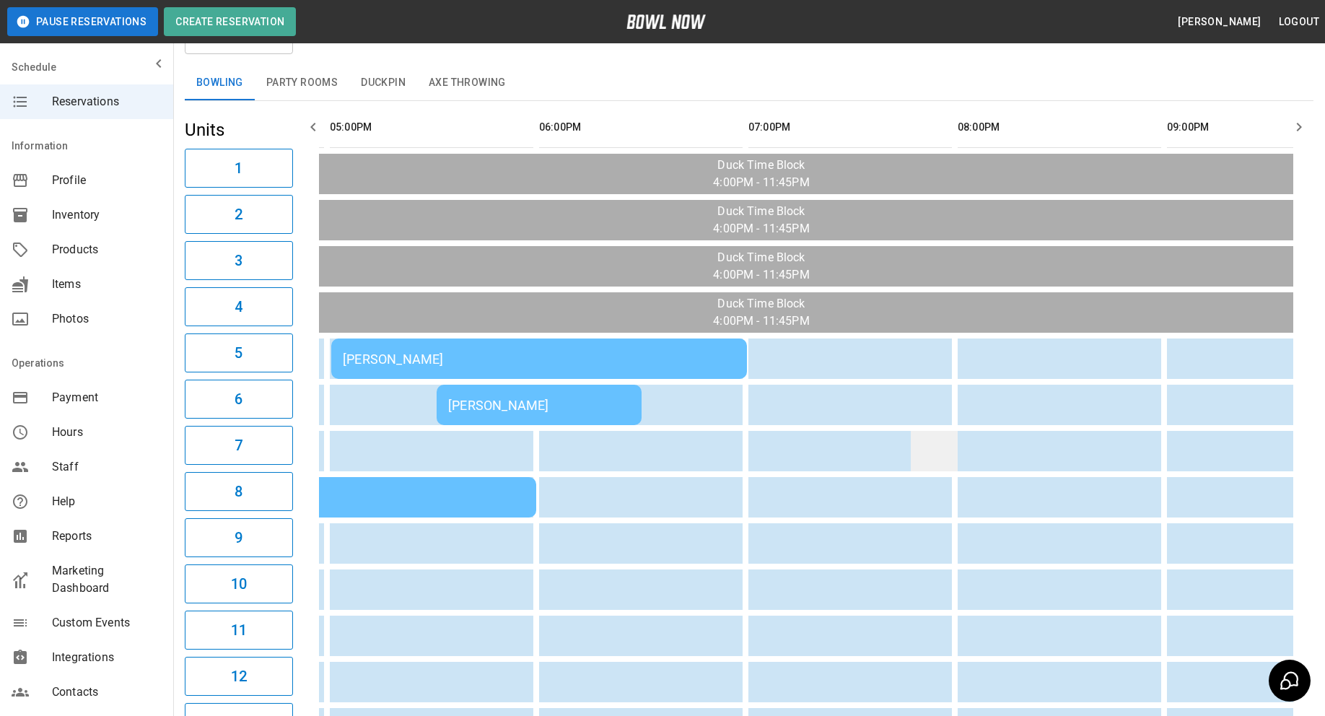
scroll to position [0, 0]
